Goal: Find specific page/section: Find specific page/section

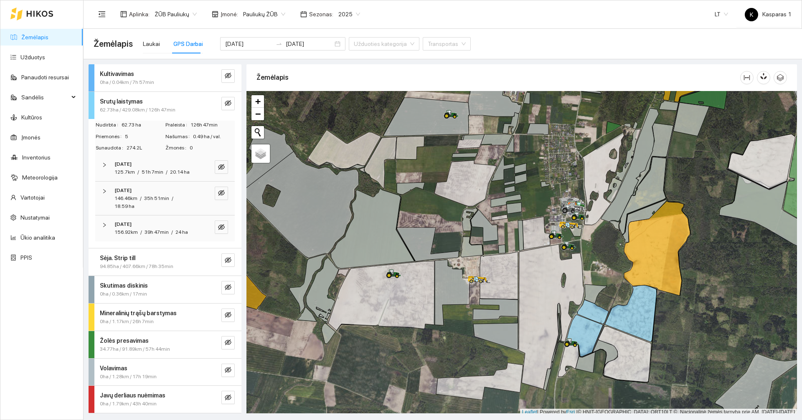
scroll to position [3, 0]
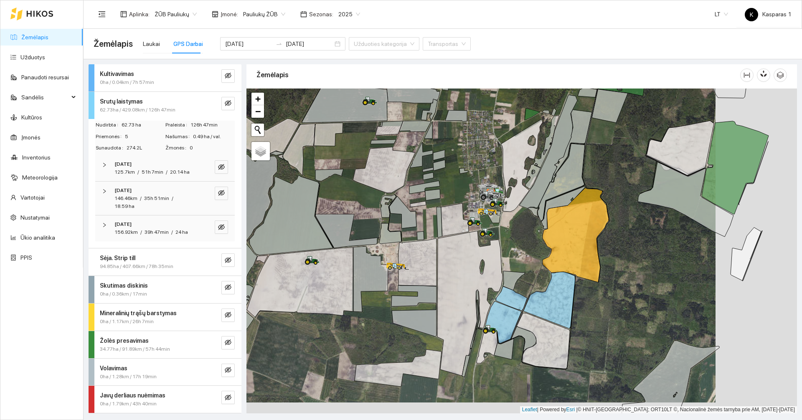
drag, startPoint x: 703, startPoint y: 298, endPoint x: 580, endPoint y: 275, distance: 124.5
click at [580, 275] on div at bounding box center [521, 251] width 550 height 325
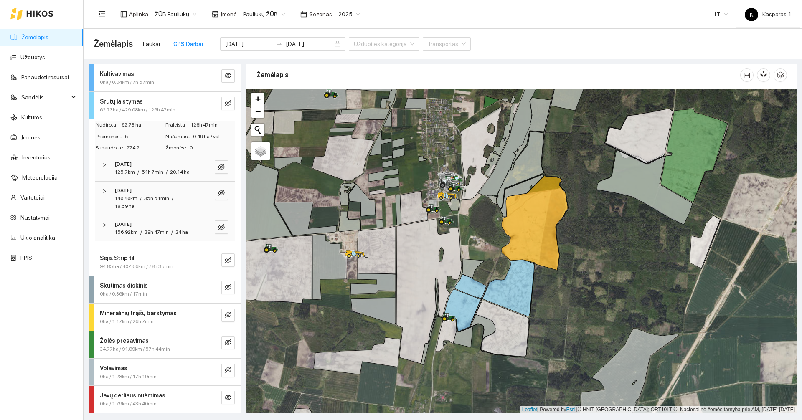
click at [38, 34] on link "Žemėlapis" at bounding box center [34, 37] width 27 height 7
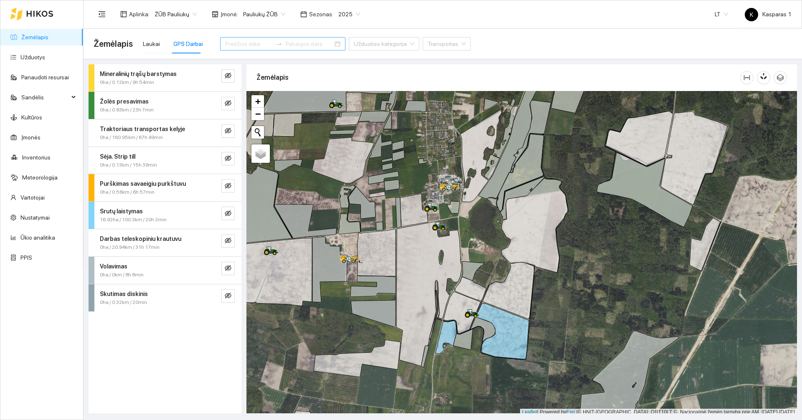
click at [33, 34] on link "Žemėlapis" at bounding box center [34, 37] width 27 height 7
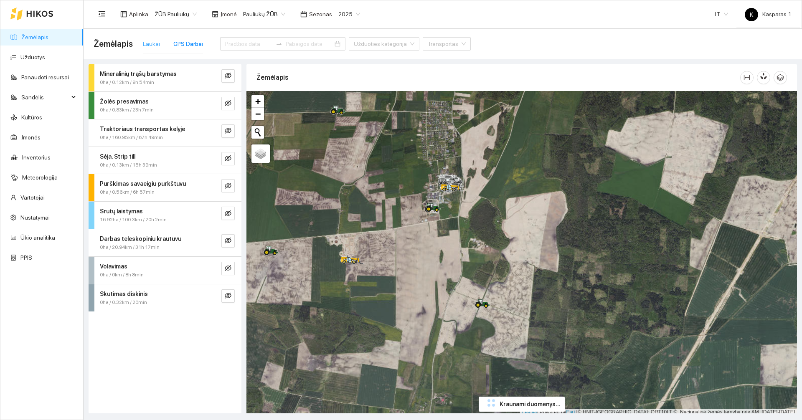
click at [152, 49] on div "Laukai" at bounding box center [151, 43] width 17 height 19
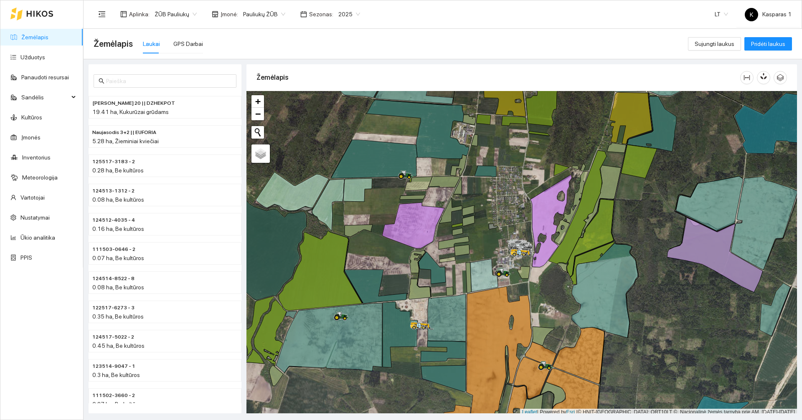
scroll to position [3, 0]
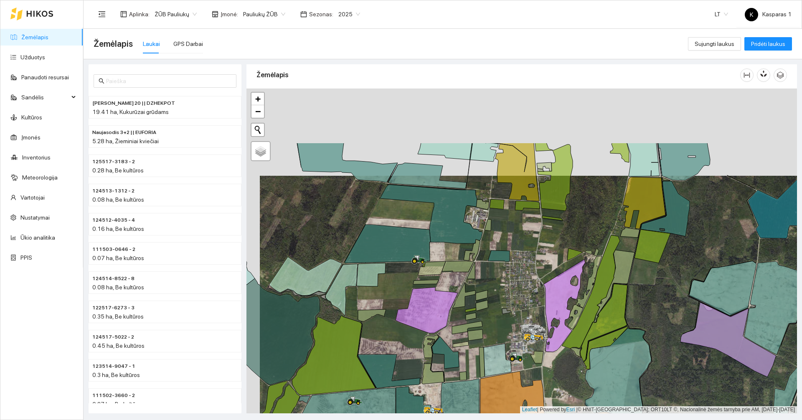
drag, startPoint x: 312, startPoint y: 149, endPoint x: 325, endPoint y: 237, distance: 88.3
click at [325, 237] on div at bounding box center [521, 251] width 550 height 325
